Goal: Task Accomplishment & Management: Complete application form

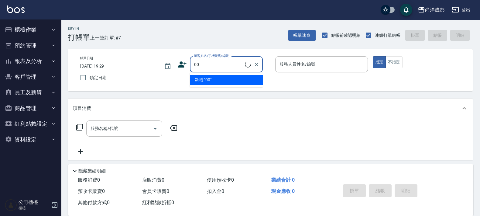
type input "新客人 姓名未設定/00/null"
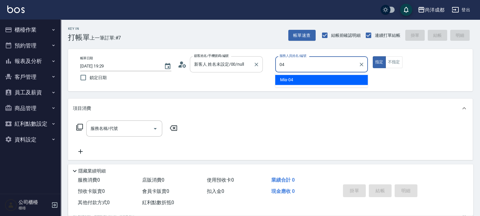
type input "Mia-04"
type button "true"
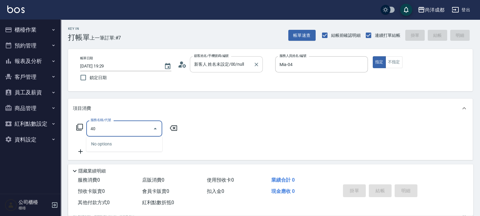
type input "401"
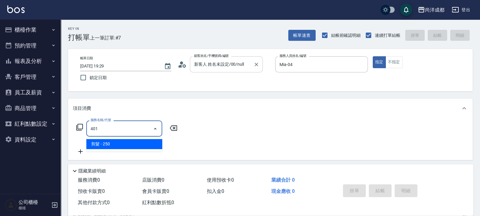
type input "20"
type input "剪髮(401)"
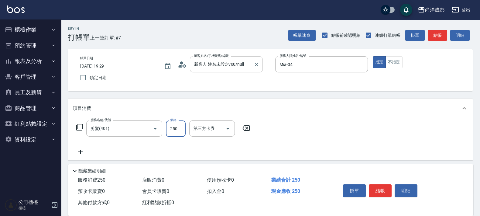
type input "8"
type input "0"
type input "80"
type input "800"
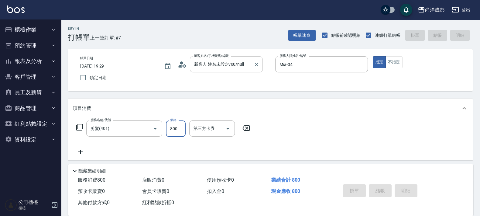
type input "0"
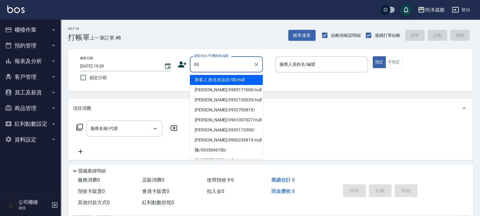
type input "新客人 姓名未設定/00/null"
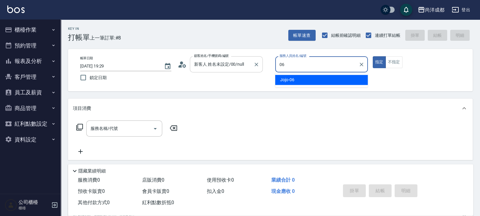
type input "Jojo-06"
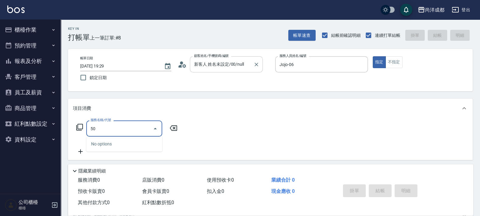
type input "501"
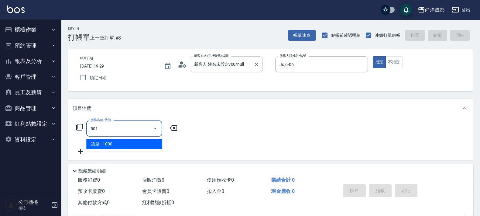
type input "100"
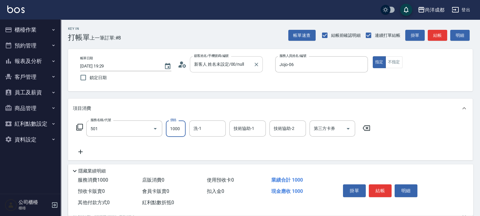
type input "染髮(501)"
type input "0"
type input "20"
type input "200"
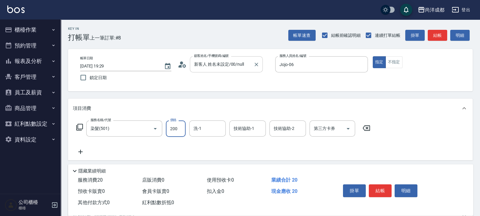
type input "200"
type input "2000"
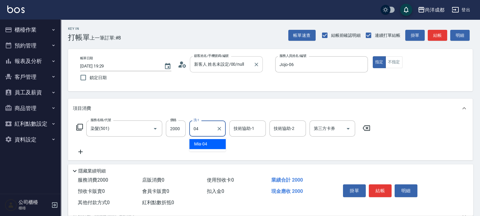
type input "Mia-04"
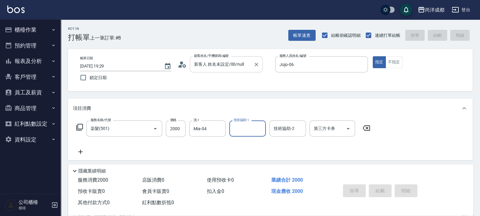
type input "2025/08/15 19:30"
type input "0"
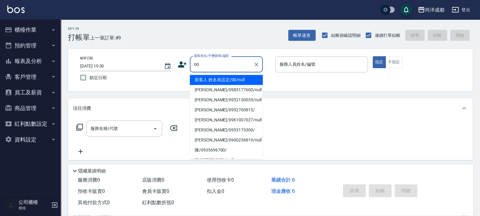
type input "新客人 姓名未設定/00/null"
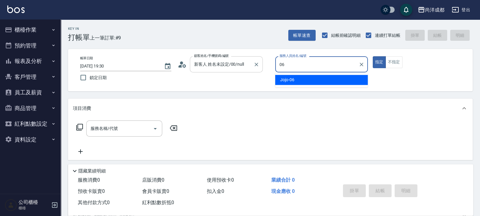
type input "Jojo-06"
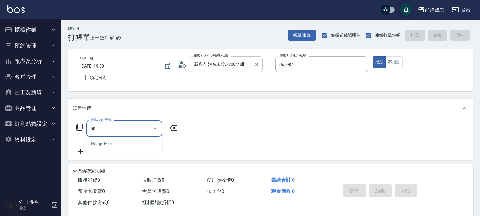
type input "501"
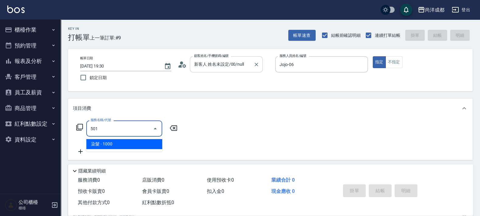
type input "100"
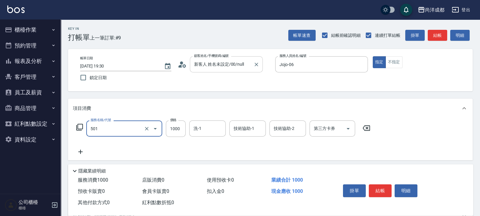
type input "染髮(501)"
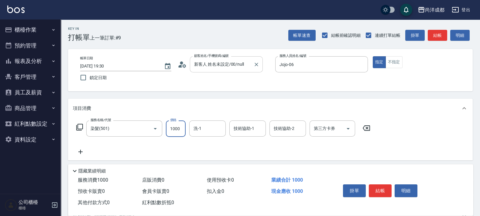
type input "2"
type input "0"
type input "20"
type input "200"
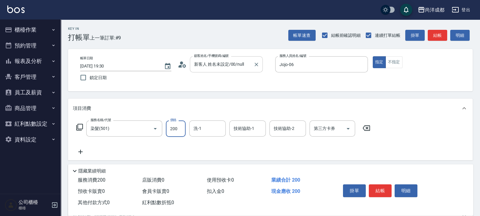
type input "200"
type input "2000"
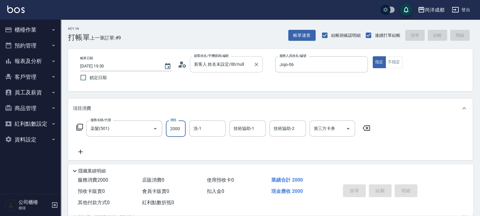
type input "0"
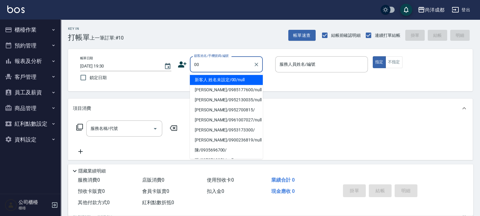
type input "新客人 姓名未設定/00/null"
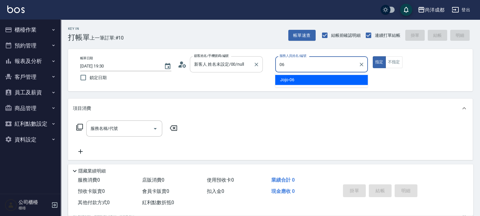
type input "Jojo-06"
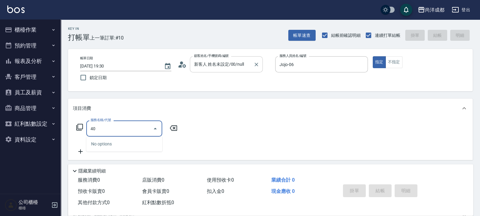
type input "401"
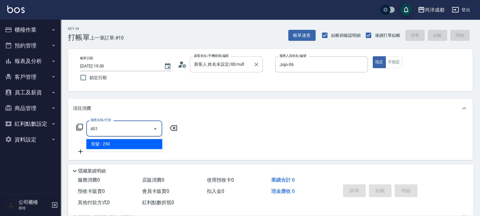
type input "20"
type input "剪髮(401)"
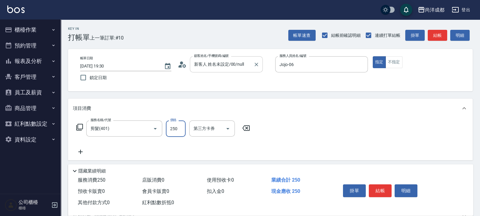
type input "5"
type input "0"
type input "50"
type input "500"
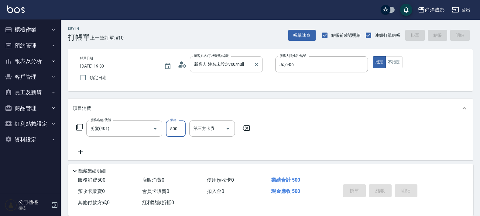
type input "0"
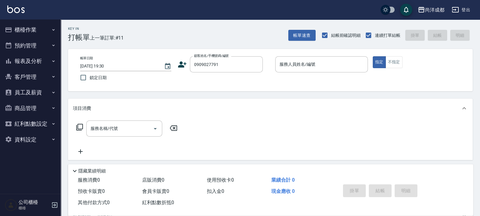
click at [253, 73] on div "帳單日期 2025/08/15 19:30 鎖定日期 顧客姓名/手機號碼/編號 0909027791 顧客姓名/手機號碼/編號 服務人員姓名/編號 服務人員姓…" at bounding box center [270, 70] width 390 height 28
click at [244, 67] on input "0909027791" at bounding box center [222, 64] width 58 height 11
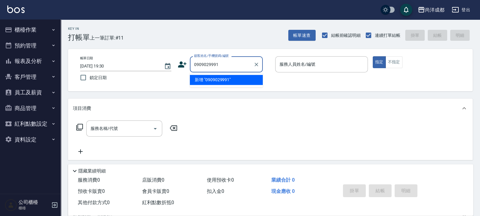
type input "0909029991"
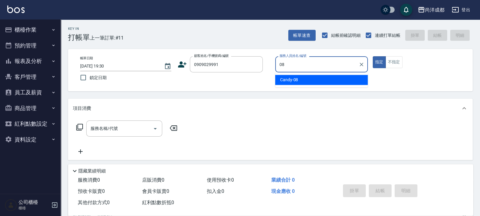
type input "Candy-08"
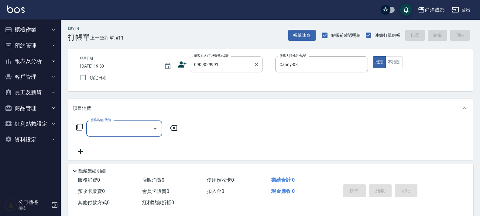
click at [209, 63] on input "0909029991" at bounding box center [222, 64] width 58 height 11
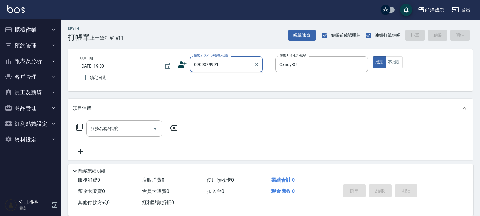
click at [210, 62] on input "0909029991" at bounding box center [222, 64] width 58 height 11
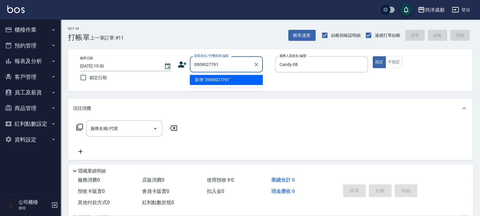
type input "0909027791"
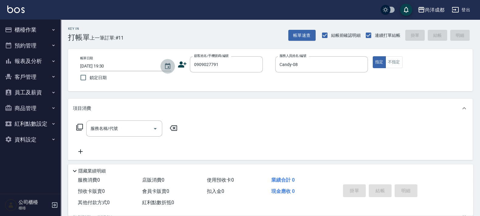
click at [172, 62] on button "Choose date, selected date is 2025-08-15" at bounding box center [167, 66] width 15 height 15
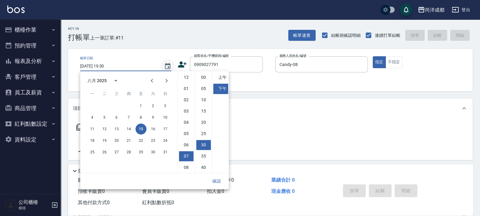
scroll to position [34, 0]
click at [184, 64] on icon at bounding box center [182, 64] width 9 height 6
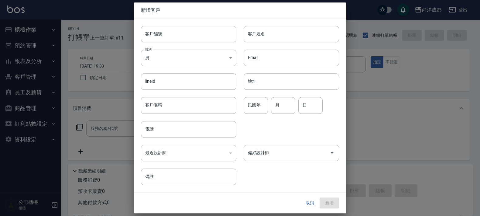
type input "0909027791"
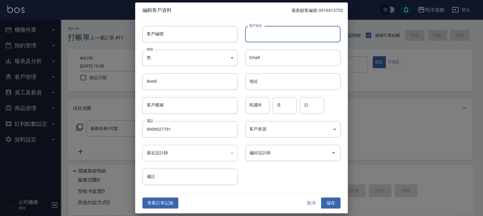
drag, startPoint x: 266, startPoint y: 37, endPoint x: 269, endPoint y: 37, distance: 3.3
click at [269, 37] on input "客戶姓名" at bounding box center [292, 34] width 95 height 16
type input "賈淑惠"
click at [299, 154] on input "偏好設計師" at bounding box center [288, 152] width 81 height 11
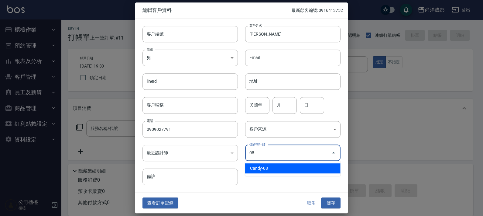
type input "Candy"
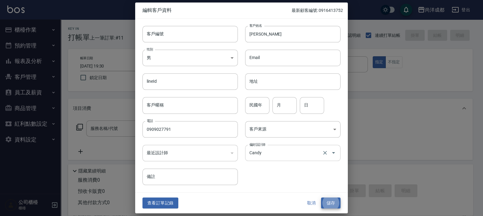
click at [321, 197] on button "儲存" at bounding box center [330, 202] width 19 height 11
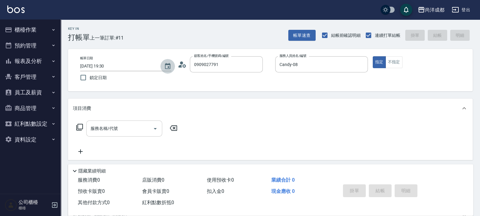
click at [98, 132] on input "服務名稱/代號" at bounding box center [119, 128] width 61 height 11
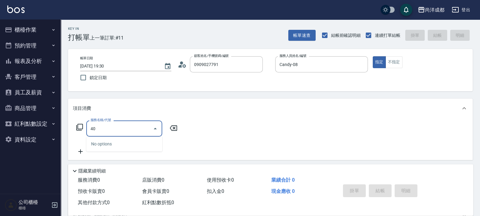
type input "401"
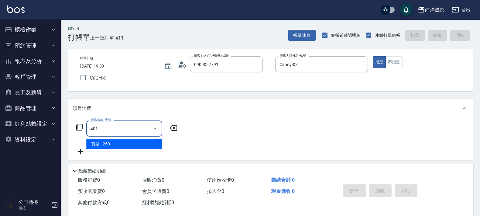
type input "20"
type input "剪髮(401)"
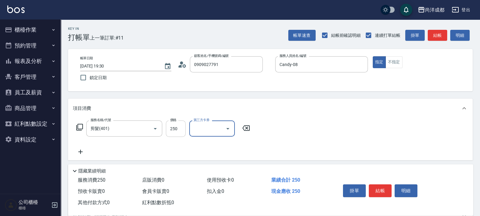
click at [179, 131] on input "250" at bounding box center [176, 128] width 20 height 16
type input "6"
type input "0"
type input "60"
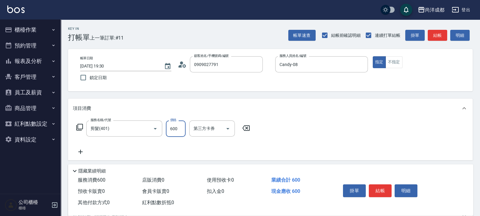
type input "600"
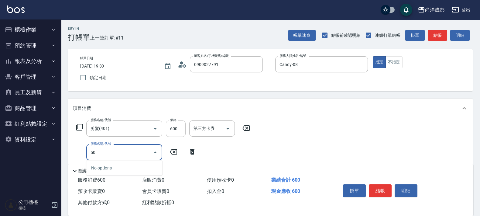
type input "501"
type input "160"
type input "染髮(501)"
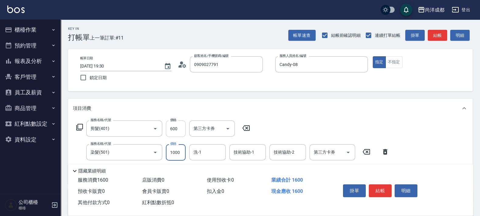
type input "1"
type input "60"
type input "119"
type input "170"
type input "1199"
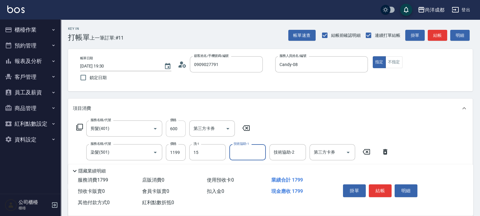
type input "龍龍-15"
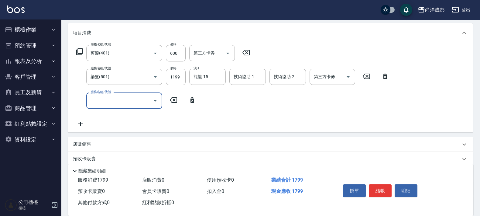
scroll to position [76, 0]
type input "601"
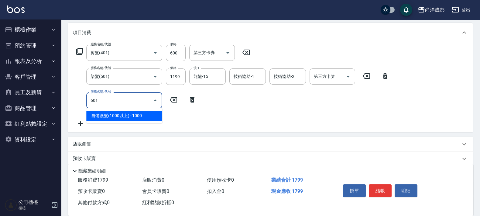
type input "270"
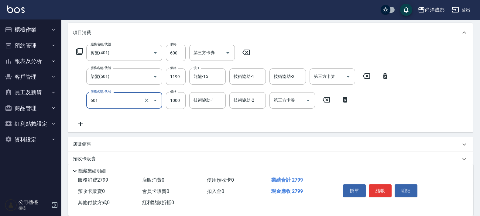
type input "自備護髮(1000以上)(601)"
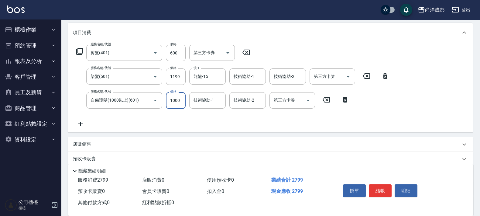
type input "2"
type input "180"
type input "200"
type input "190"
type input "2000"
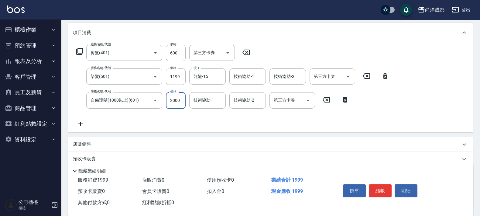
type input "370"
type input "2000"
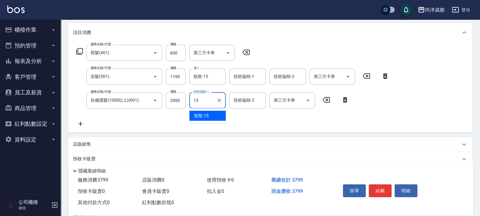
type input "龍龍-15"
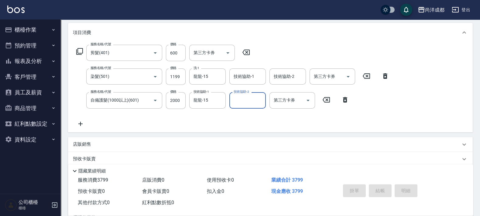
type input "2025/08/15 19:33"
type input "0"
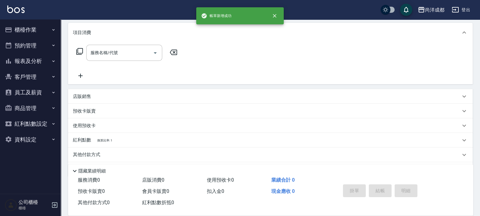
scroll to position [0, 0]
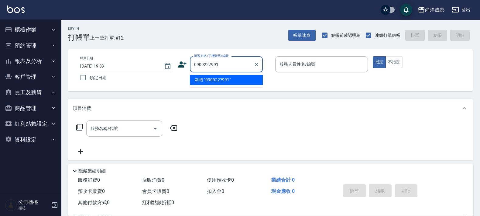
type input "0909227991"
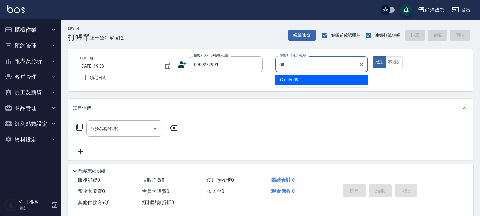
type input "Candy-08"
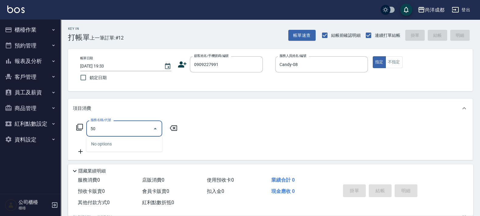
type input "501"
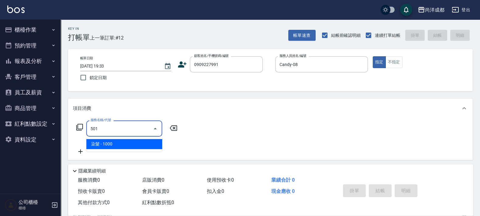
type input "100"
type input "染髮(501)"
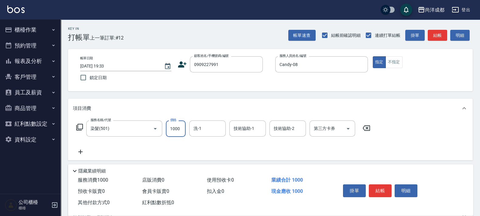
type input "1"
type input "0"
type input "168"
type input "160"
type input "1680"
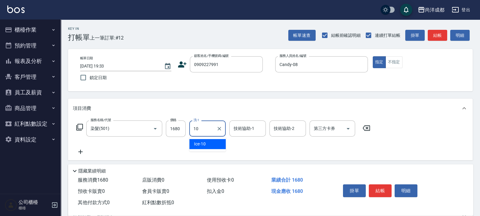
type input "Ice-10"
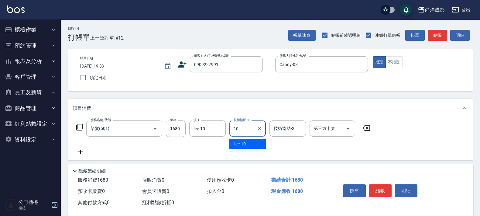
type input "Ice-10"
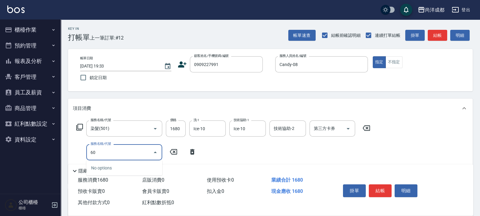
type input "601"
type input "260"
type input "自備護髮(1000以上)(601)"
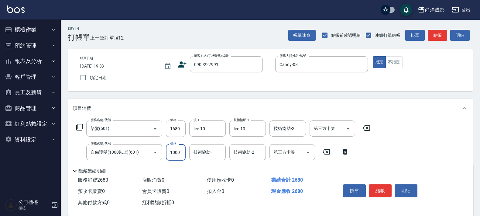
type input "2"
type input "160"
type input "20"
type input "180"
type input "2000"
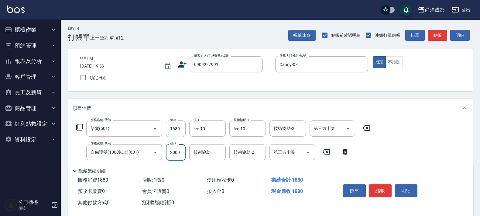
type input "360"
type input "2000"
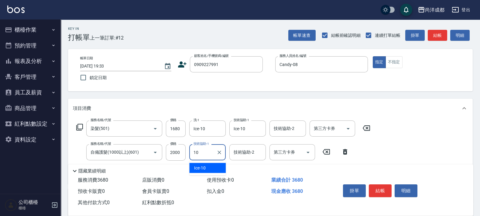
type input "Ice-10"
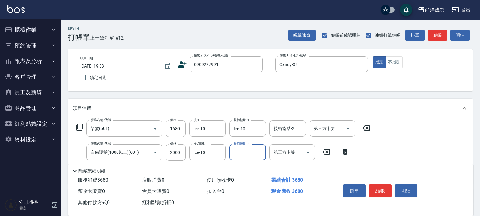
click at [184, 68] on icon at bounding box center [182, 64] width 9 height 9
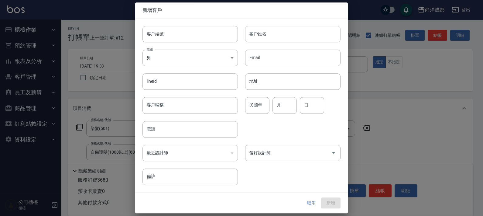
type input "0909227991"
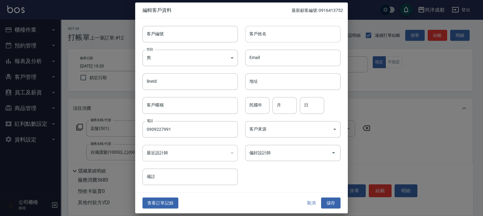
click at [280, 29] on input "客戶姓名" at bounding box center [292, 34] width 95 height 16
click at [318, 158] on div "偏好設計師" at bounding box center [292, 153] width 95 height 16
type input "黃"
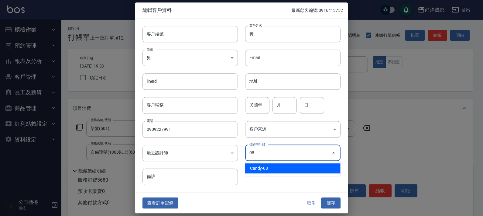
type input "Candy"
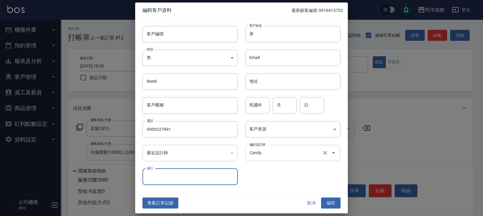
click at [321, 197] on button "儲存" at bounding box center [330, 202] width 19 height 11
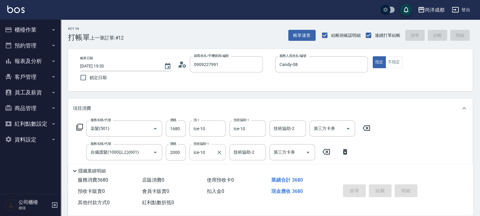
type input "2025/08/15 19:34"
type input "0"
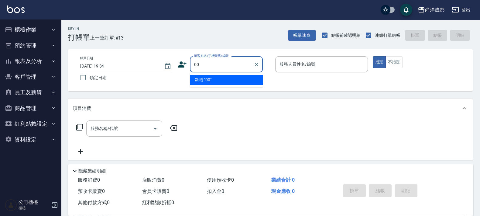
type input "00"
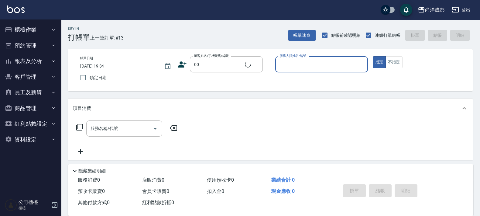
type input "0"
type input "新客人 姓名未設定/00/null"
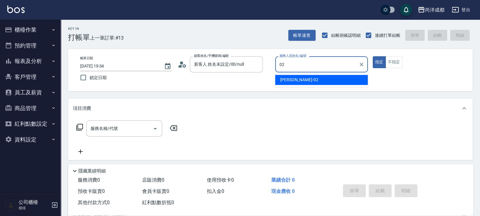
type input "Lance-02"
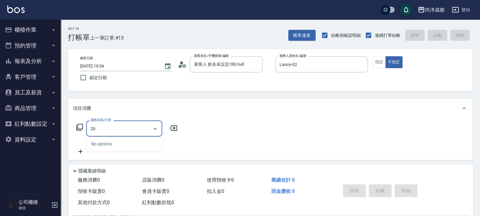
type input "201"
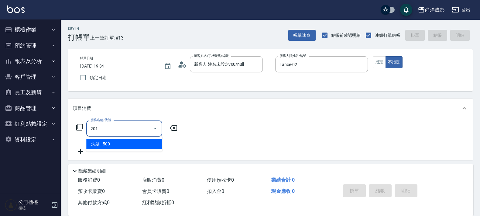
type input "50"
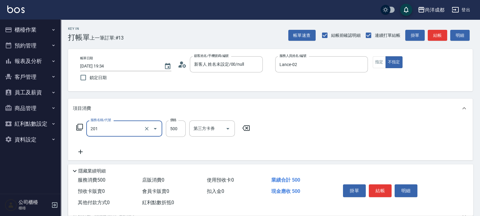
type input "洗髮(201)"
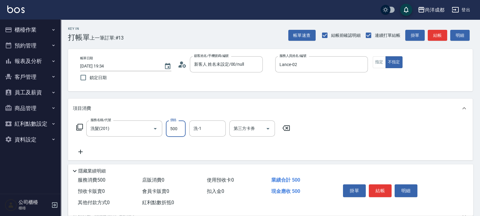
type input "5"
type input "0"
type input "50"
type input "500"
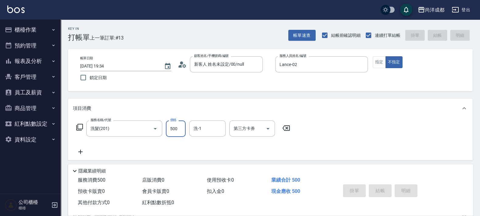
type input "0"
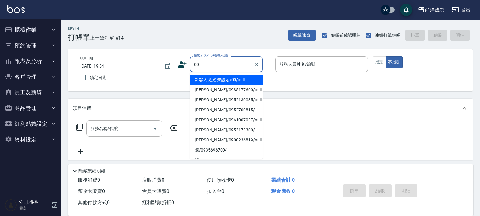
type input "新客人 姓名未設定/00/null"
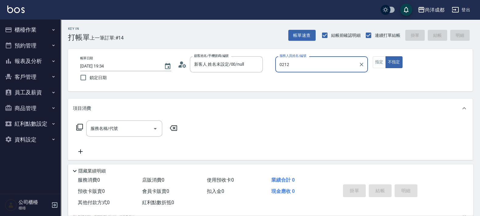
type input "0212"
click at [386, 56] on button "不指定" at bounding box center [394, 62] width 17 height 12
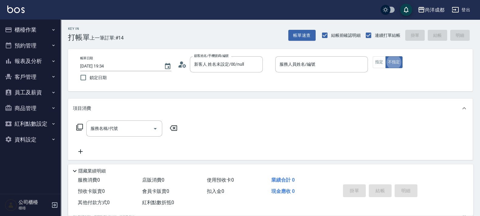
type button "false"
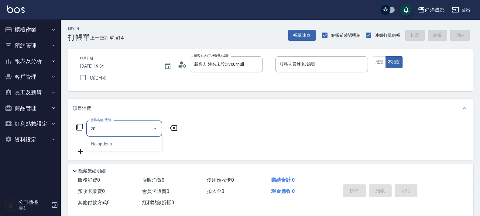
type input "201"
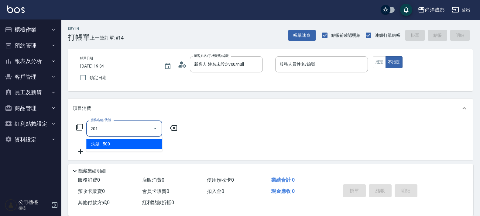
type input "50"
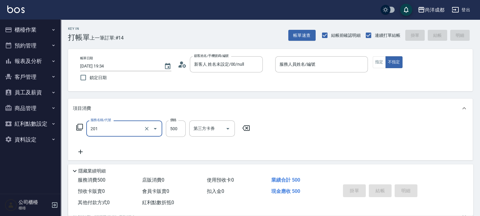
type input "洗髮(201)"
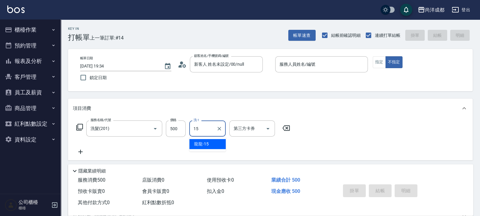
type input "龍龍-15"
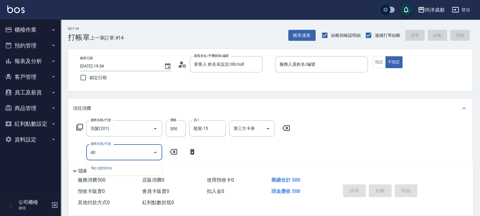
type input "401"
type input "70"
type input "剪髮(401)"
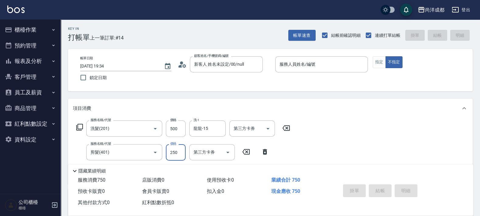
type input "50"
type input "30"
type input "80"
type input "300"
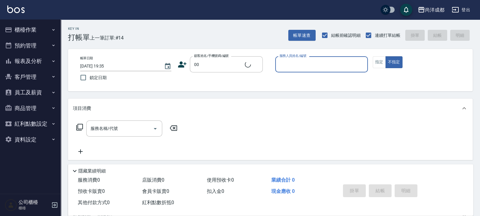
type input "新客人 姓名未設定/00/null"
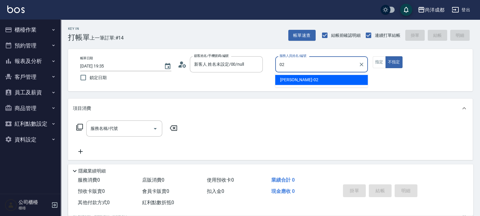
type input "02"
type button "false"
type input "Lance-02"
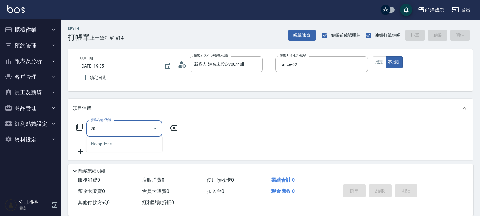
type input "201"
type input "50"
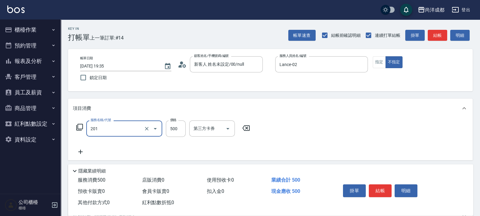
type input "洗髮(201)"
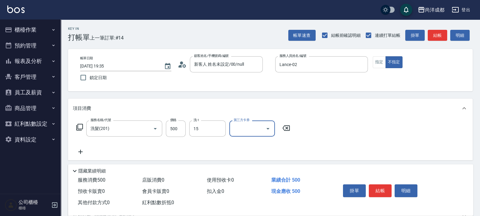
type input "龍龍-15"
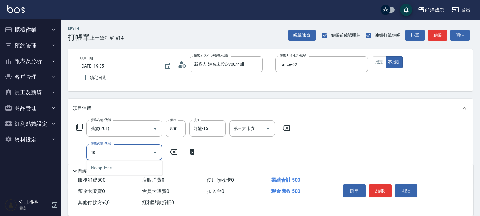
type input "401"
type input "70"
type input "剪髮(401)"
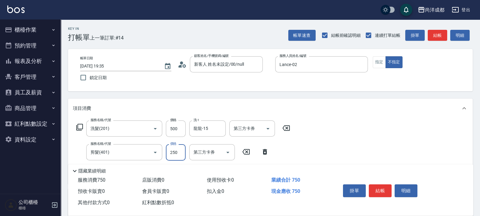
type input "3"
type input "50"
type input "30"
type input "80"
type input "300"
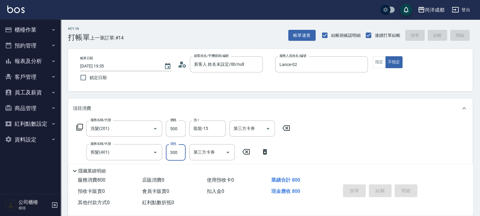
type input "0"
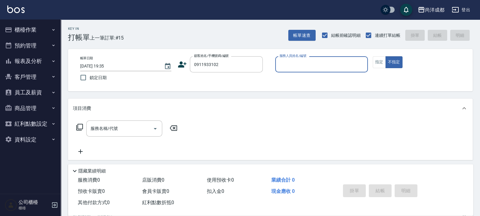
click at [386, 56] on button "不指定" at bounding box center [394, 62] width 17 height 12
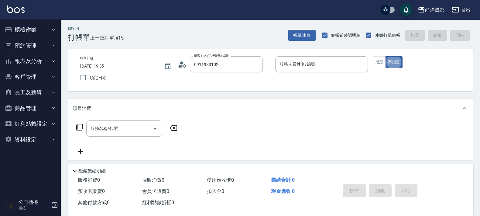
type input "[PERSON_NAME]/0911933102/null"
type input "Lance-02"
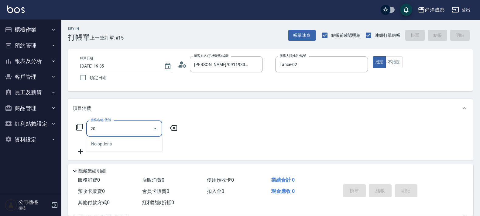
type input "201"
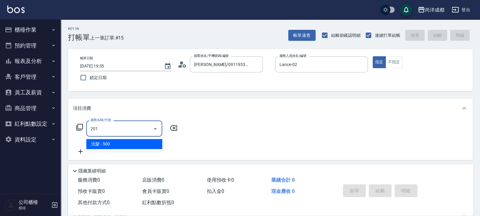
type input "50"
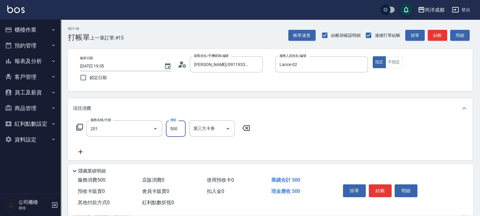
type input "洗髮(201)"
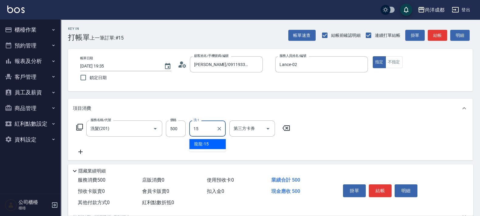
type input "龍龍-15"
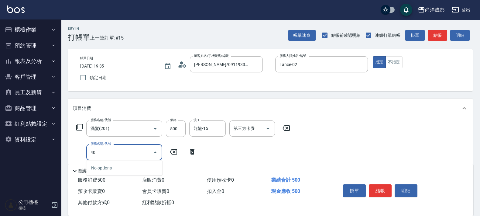
type input "401"
type input "70"
type input "剪髮(401)"
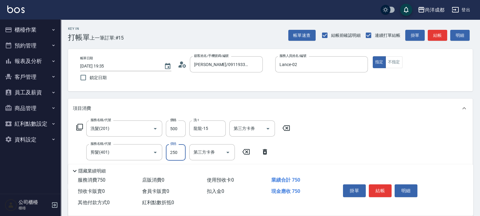
type input "4"
type input "50"
type input "40"
type input "90"
type input "400"
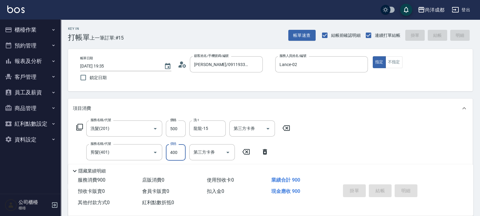
type input "0"
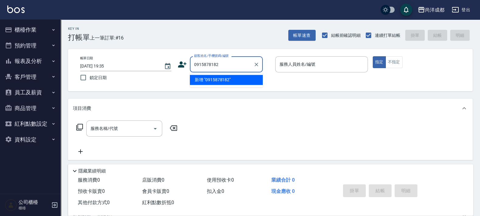
type input "0915878182"
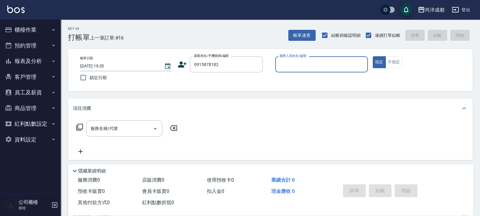
click at [373, 56] on button "指定" at bounding box center [379, 62] width 13 height 12
type button "true"
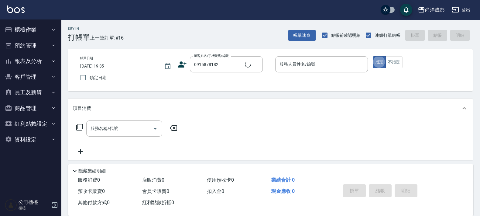
type input "[PERSON_NAME]/0915878182/null"
type input "Lance-02"
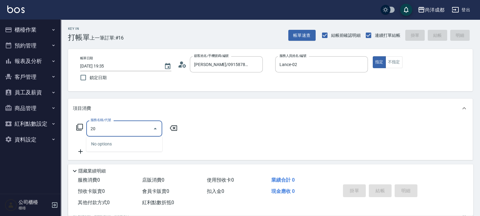
type input "201"
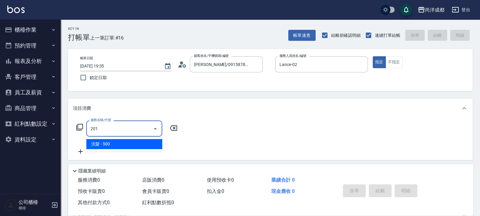
type input "50"
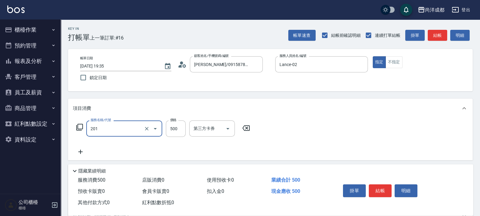
type input "洗髮(201)"
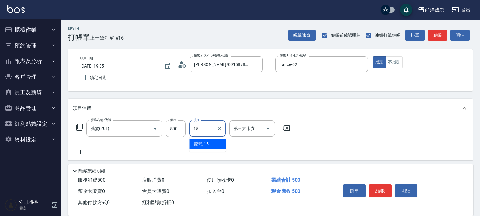
type input "龍龍-15"
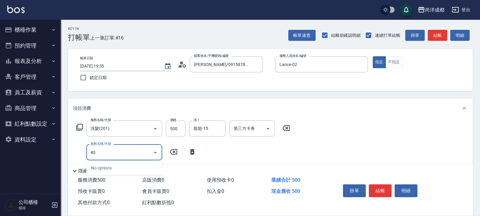
type input "401"
type input "70"
type input "剪髮(401)"
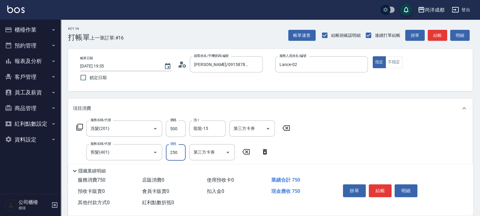
type input "4"
type input "50"
type input "40"
type input "90"
type input "400"
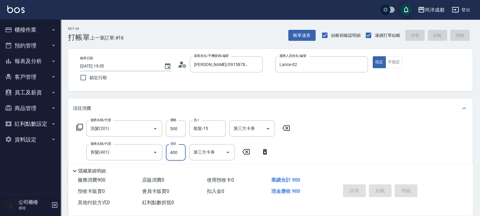
type input "0"
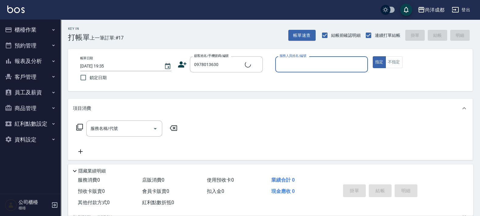
type input "[PERSON_NAME]/0978013630/null"
type input "[PERSON_NAME]-01"
click at [373, 56] on button "指定" at bounding box center [379, 62] width 13 height 12
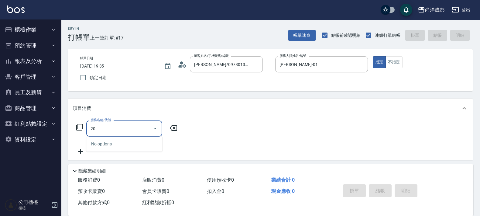
type input "201"
type input "50"
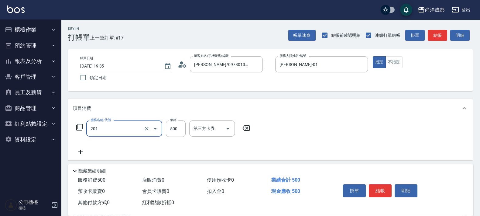
type input "洗髮(201)"
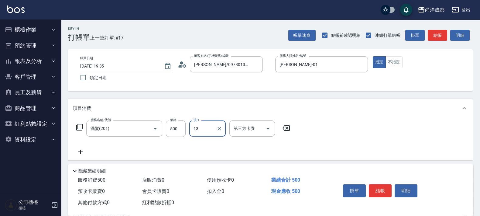
type input "[PERSON_NAME]-13"
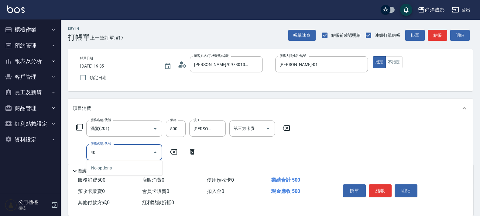
type input "401"
type input "70"
type input "剪髮(401)"
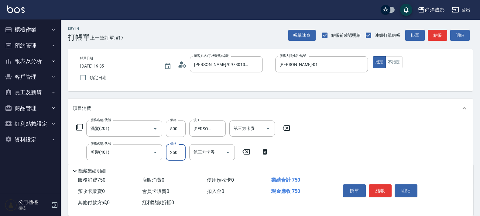
type input "8"
type input "50"
type input "770"
type input "120"
type input "7700"
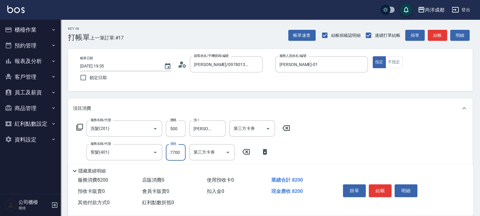
type input "820"
type input "770"
type input "120"
type input "77"
type input "50"
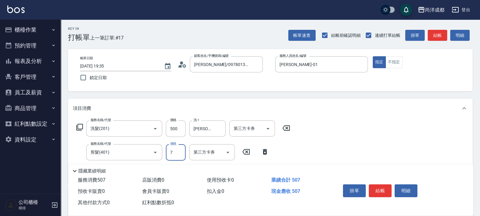
type input "70"
type input "120"
type input "700"
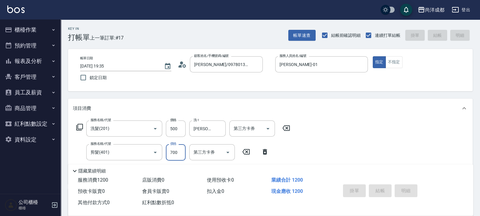
type input "[DATE] 19:36"
type input "0"
